Goal: Task Accomplishment & Management: Manage account settings

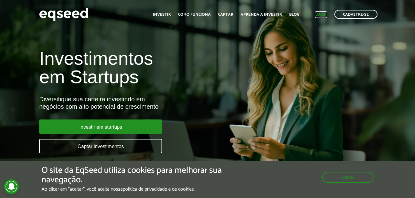
click at [320, 14] on link "Login" at bounding box center [321, 15] width 12 height 4
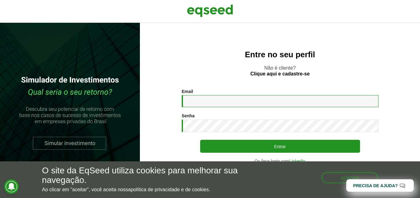
click at [196, 99] on input "Email *" at bounding box center [280, 101] width 197 height 12
type input "*"
type input "**********"
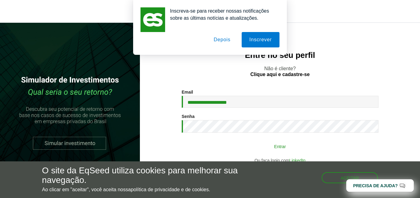
click at [278, 147] on button "Entrar" at bounding box center [280, 146] width 160 height 12
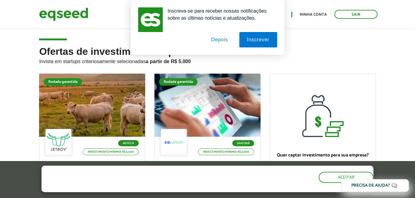
click at [220, 40] on button "Depois" at bounding box center [219, 39] width 32 height 15
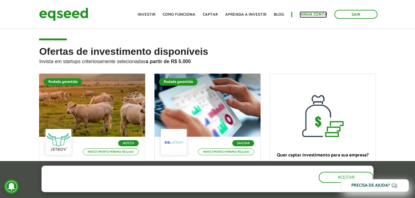
click at [309, 14] on link "Minha conta" at bounding box center [312, 15] width 27 height 4
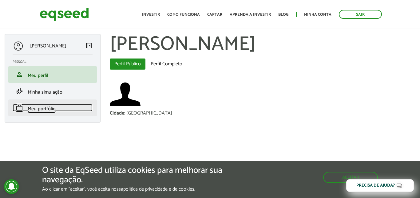
click at [39, 110] on span "Meu portfólio" at bounding box center [42, 108] width 28 height 8
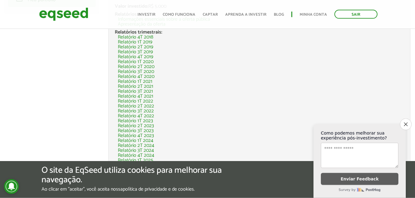
scroll to position [110, 0]
click at [404, 122] on icon "Close survey" at bounding box center [405, 124] width 4 height 4
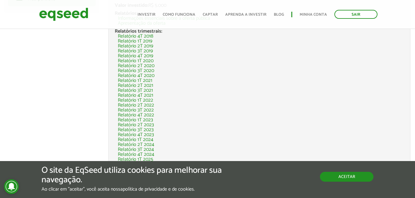
click at [336, 177] on button "Aceitar" at bounding box center [346, 176] width 53 height 10
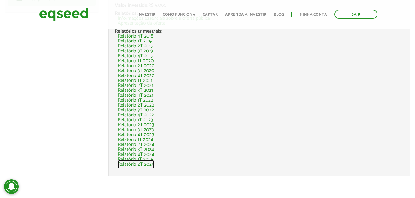
click at [142, 163] on link "Relatório 2T 2025" at bounding box center [136, 164] width 36 height 5
